Goal: Task Accomplishment & Management: Manage account settings

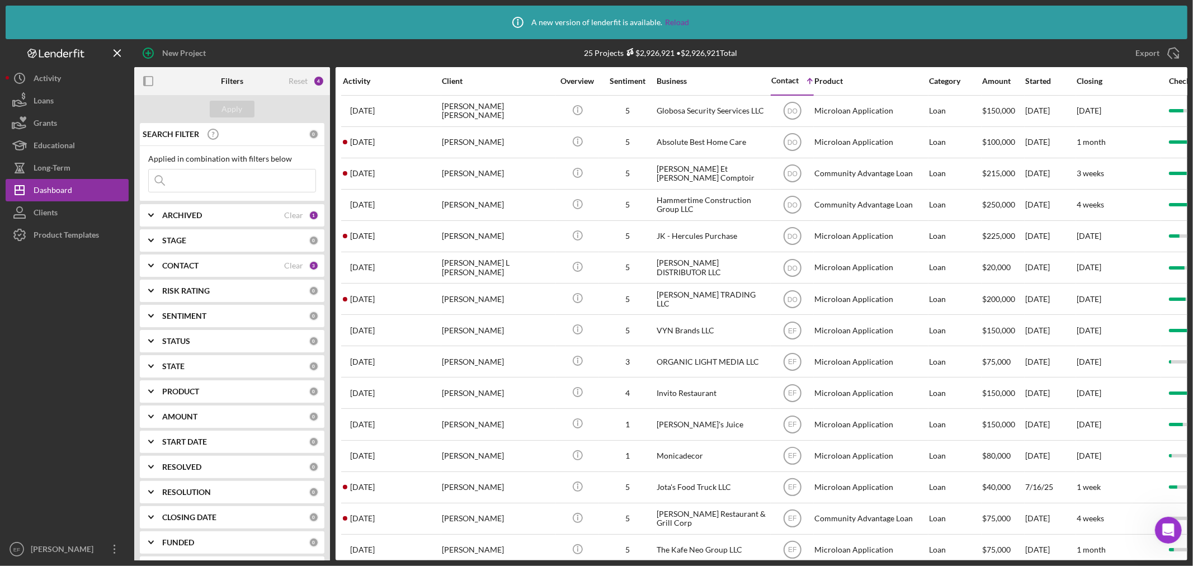
scroll to position [303, 0]
click at [223, 269] on div "CONTACT" at bounding box center [223, 265] width 122 height 9
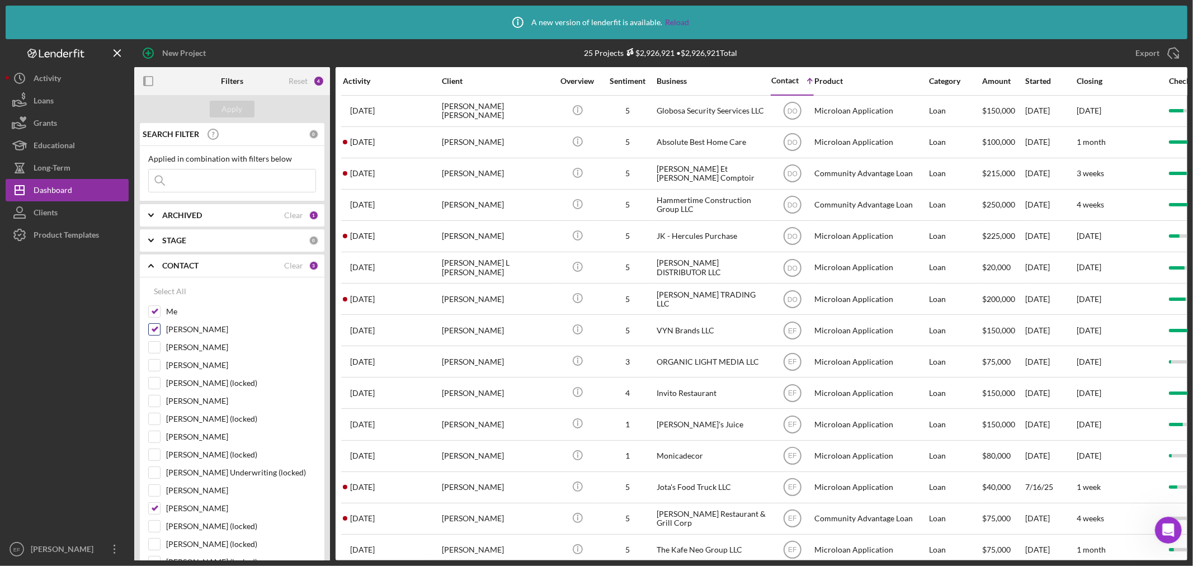
click at [152, 333] on input "[PERSON_NAME]" at bounding box center [154, 329] width 11 height 11
checkbox input "false"
click at [149, 512] on input "[PERSON_NAME]" at bounding box center [154, 508] width 11 height 11
checkbox input "false"
click at [222, 102] on button "Apply" at bounding box center [232, 109] width 45 height 17
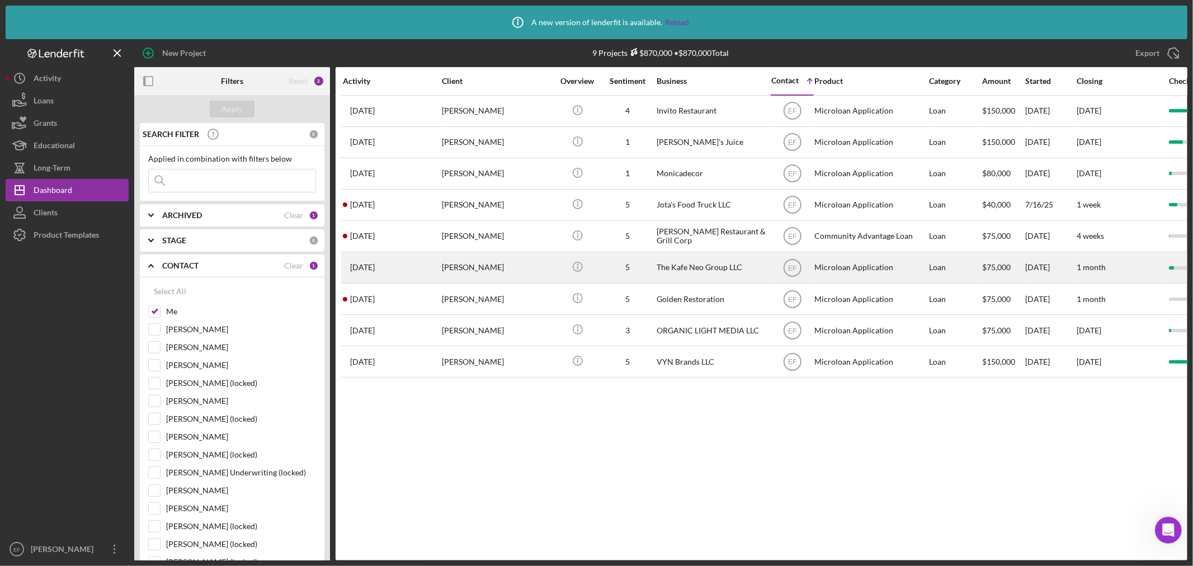
click at [454, 267] on div "[PERSON_NAME]" at bounding box center [498, 268] width 112 height 30
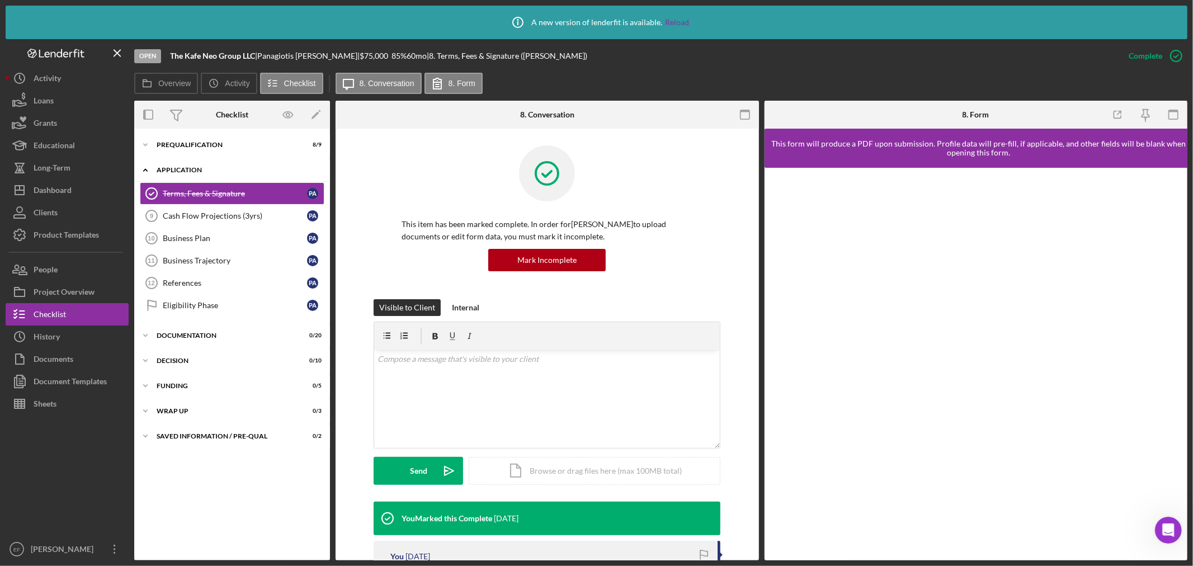
click at [165, 171] on div "Application" at bounding box center [236, 170] width 159 height 7
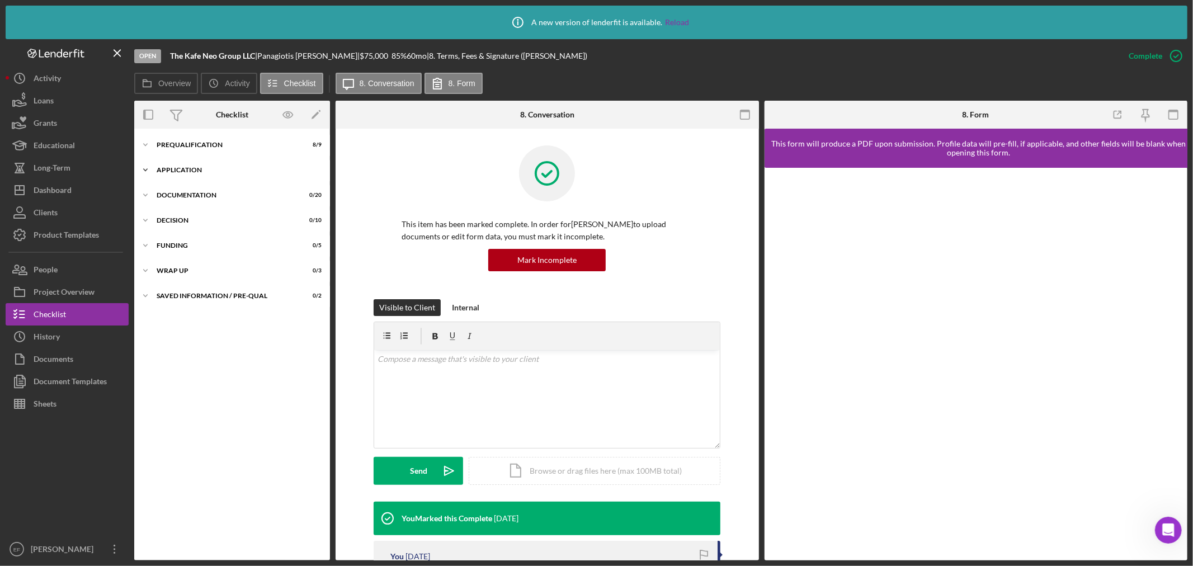
click at [169, 171] on div "Application" at bounding box center [236, 170] width 159 height 7
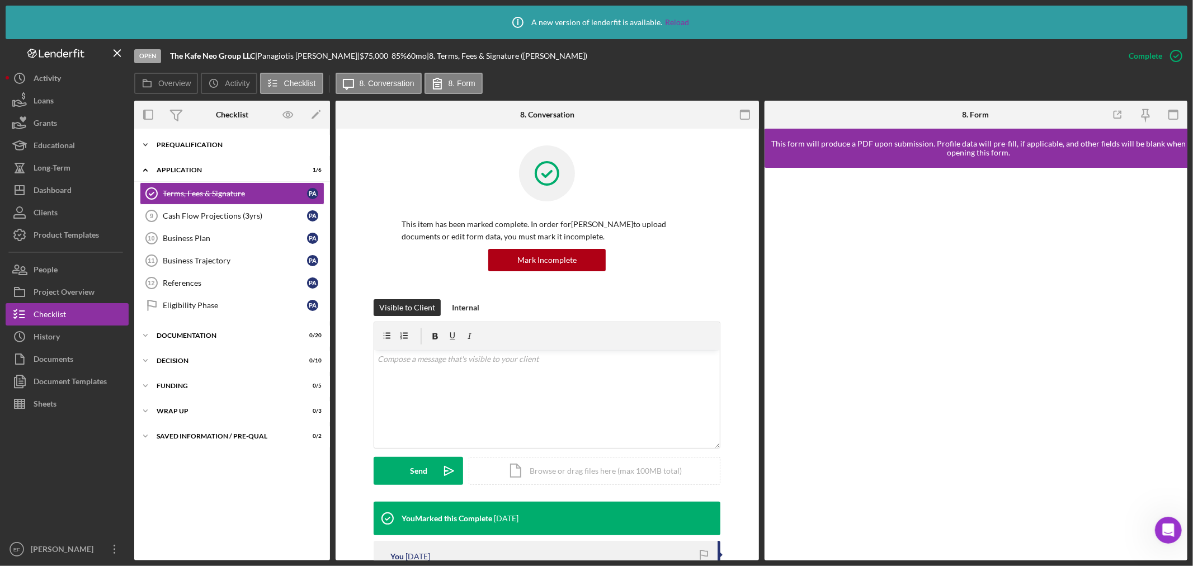
click at [169, 148] on div "Icon/Expander Prequalification 8 / 9" at bounding box center [232, 145] width 196 height 22
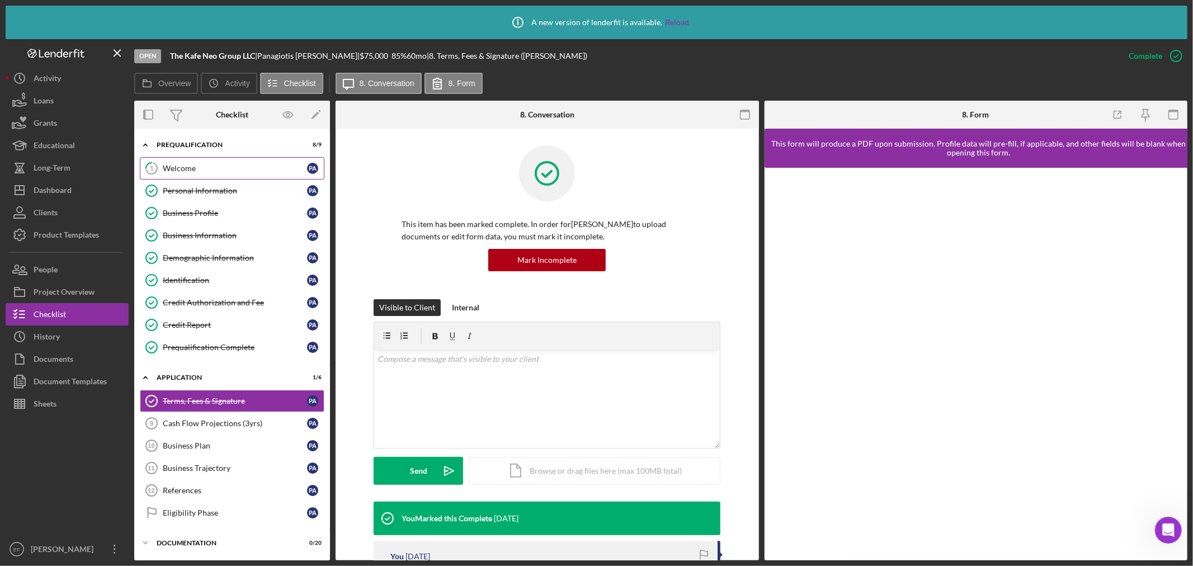
click at [173, 168] on div "Welcome" at bounding box center [235, 168] width 144 height 9
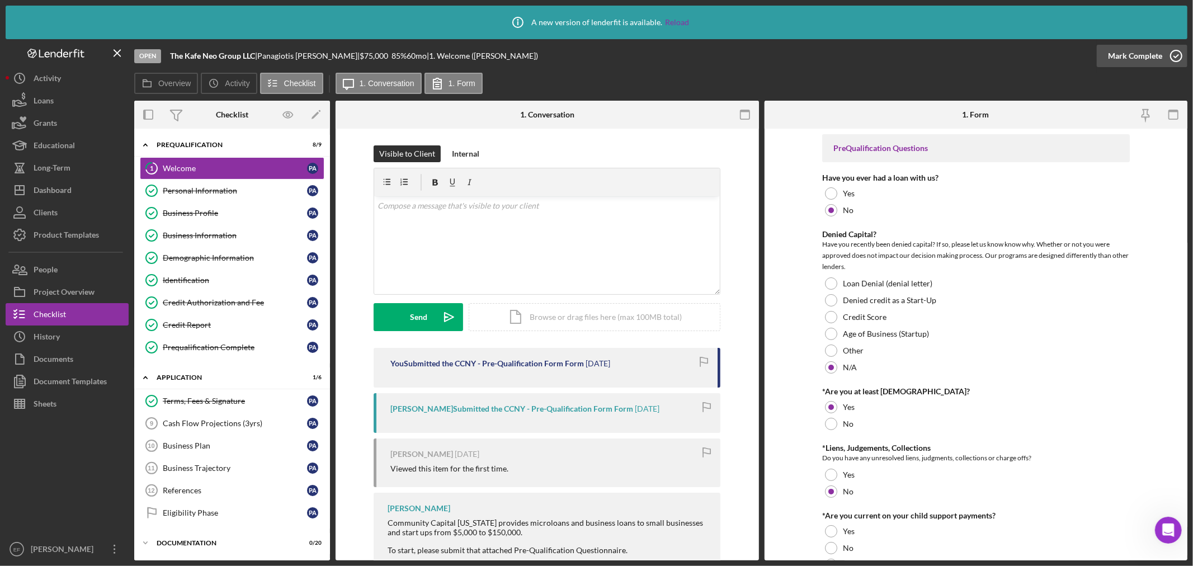
click at [1162, 54] on icon "button" at bounding box center [1176, 56] width 28 height 28
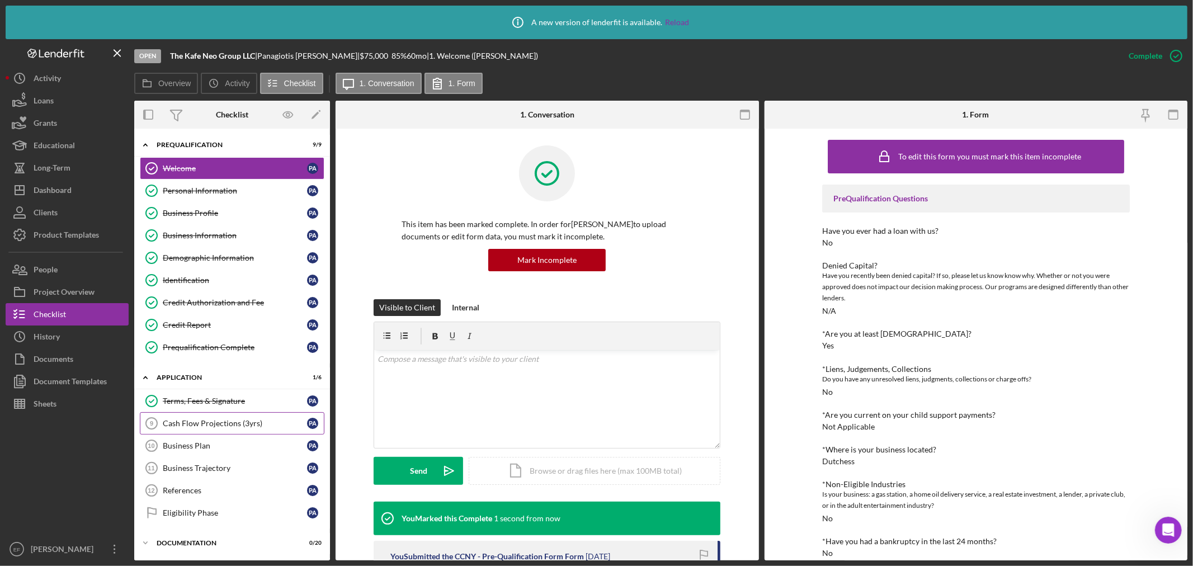
click at [196, 425] on div "Cash Flow Projections (3yrs)" at bounding box center [235, 423] width 144 height 9
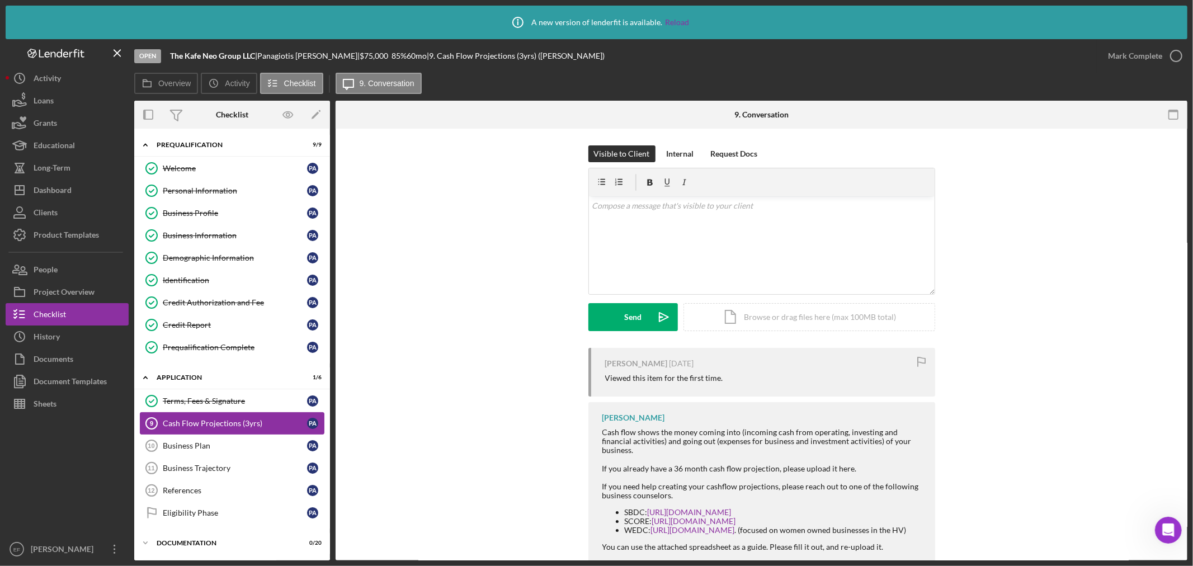
click at [194, 413] on link "Cash Flow Projections (3yrs) 9 Cash Flow Projections (3yrs) P A" at bounding box center [232, 423] width 185 height 22
click at [191, 401] on div "Terms, Fees & Signature" at bounding box center [235, 401] width 144 height 9
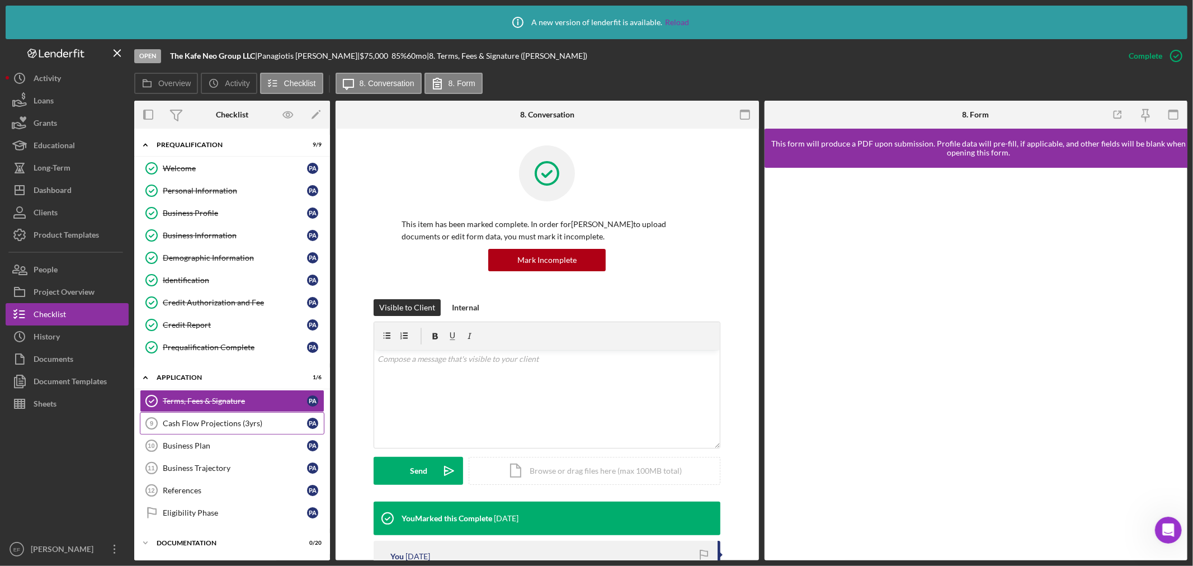
click at [197, 426] on div "Cash Flow Projections (3yrs)" at bounding box center [235, 423] width 144 height 9
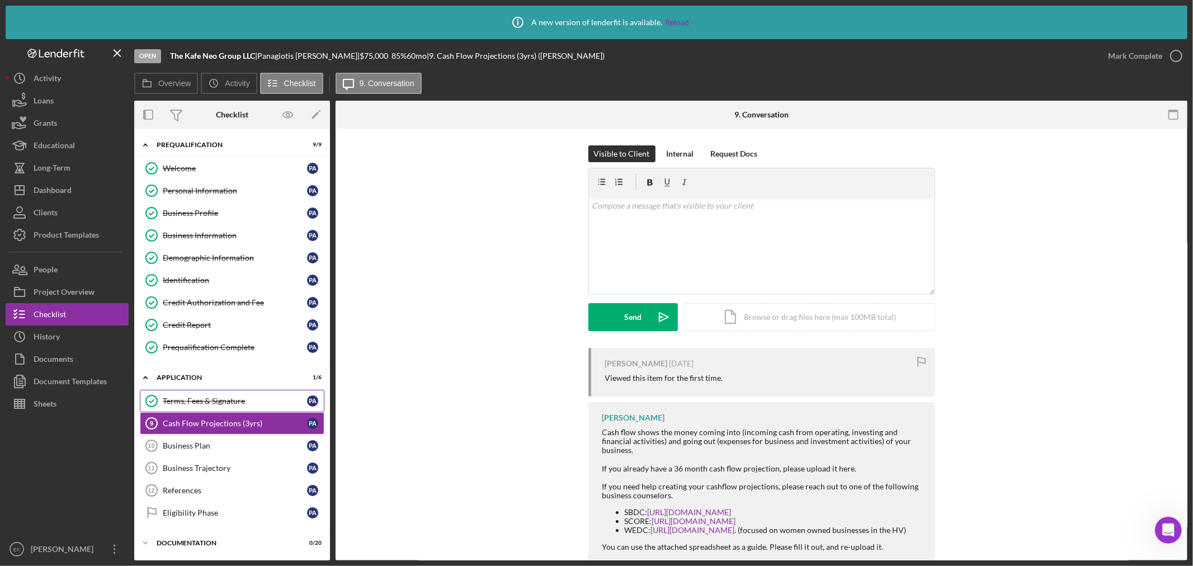
click at [208, 404] on div "Terms, Fees & Signature" at bounding box center [235, 401] width 144 height 9
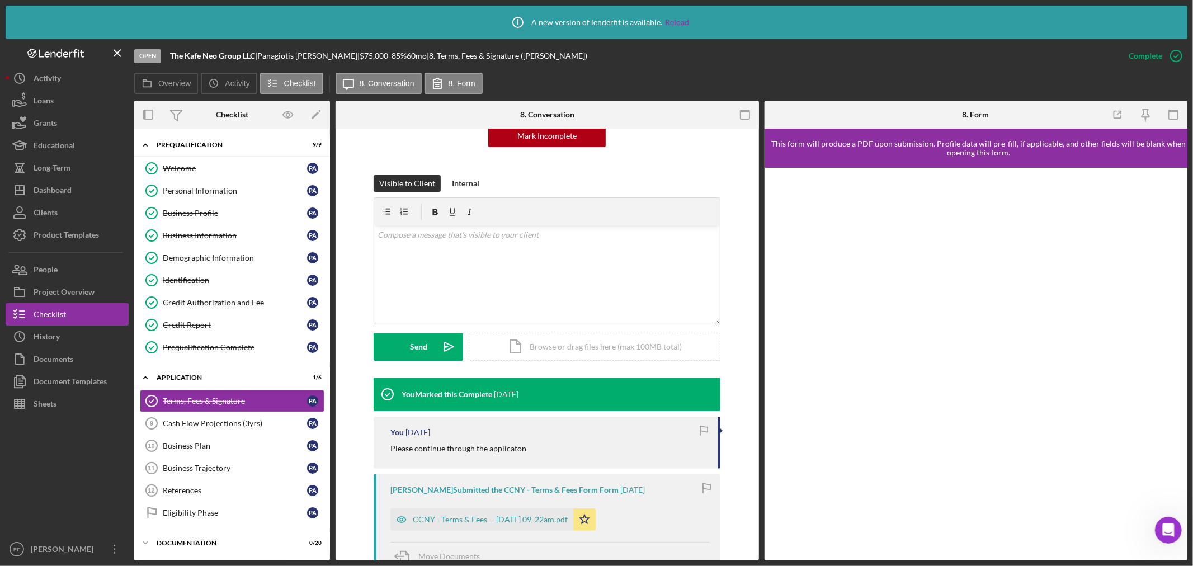
scroll to position [248, 0]
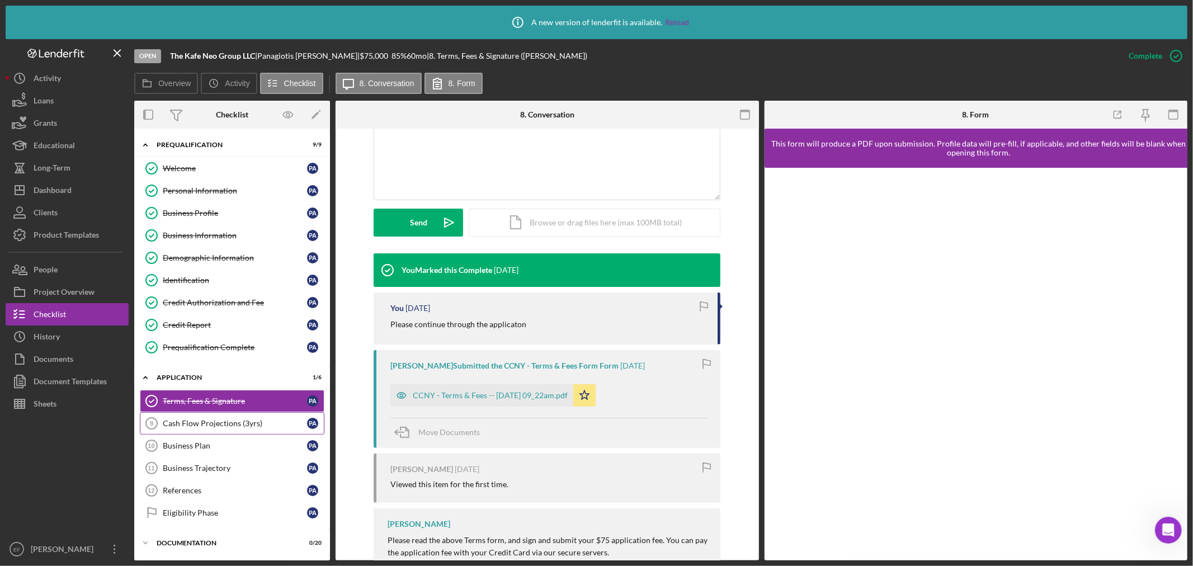
click at [213, 420] on link "Cash Flow Projections (3yrs) 9 Cash Flow Projections (3yrs) P A" at bounding box center [232, 423] width 185 height 22
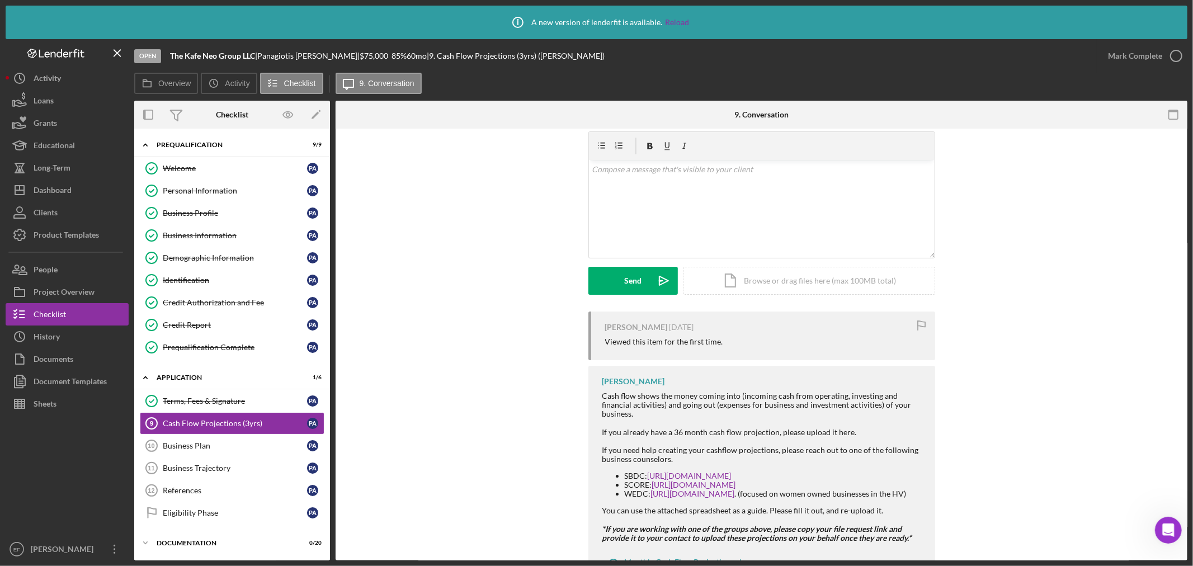
scroll to position [73, 0]
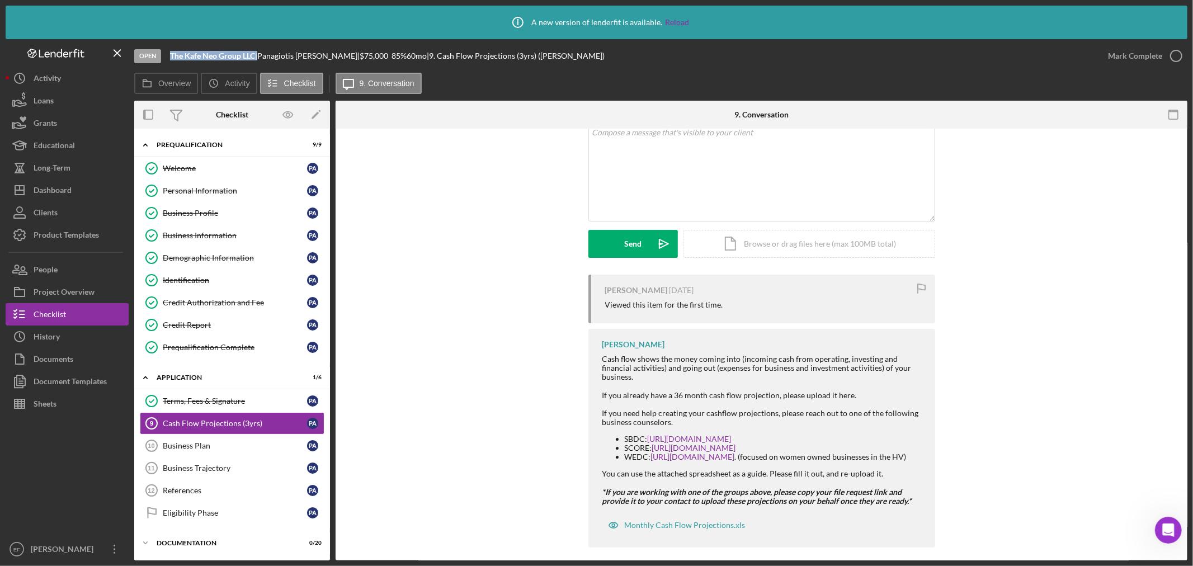
drag, startPoint x: 168, startPoint y: 51, endPoint x: 257, endPoint y: 55, distance: 89.0
click at [257, 55] on div "Open The Kafe Neo Group LLC | [PERSON_NAME] | $75,000 $75,000 85 % 60 mo | 9. C…" at bounding box center [615, 56] width 963 height 34
copy div "The Kafe Neo Group LLC"
click at [429, 541] on div "[PERSON_NAME] [DATE] Viewed this item for the first time. [PERSON_NAME] Cash fl…" at bounding box center [761, 414] width 818 height 279
